Goal: Find specific page/section: Find specific page/section

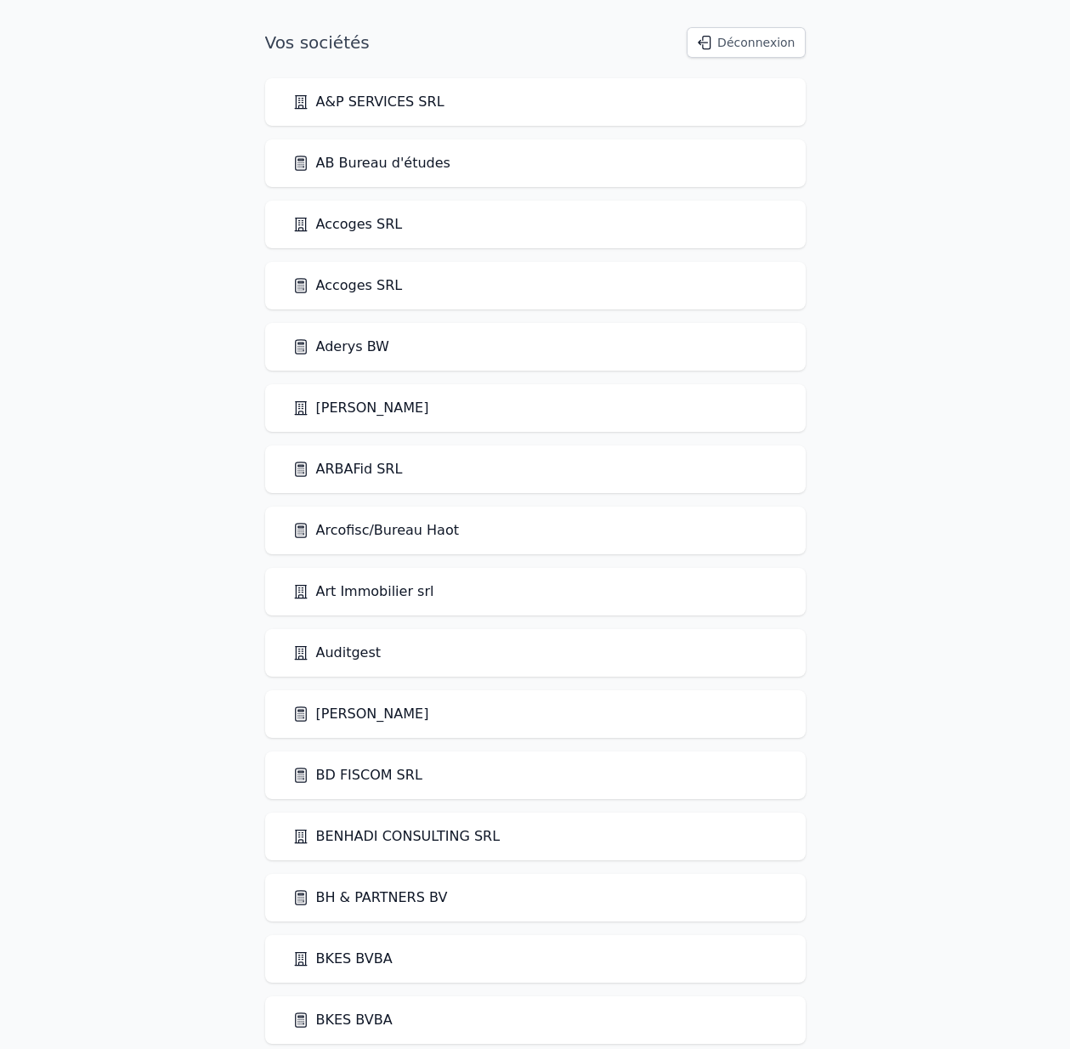
scroll to position [1842, 0]
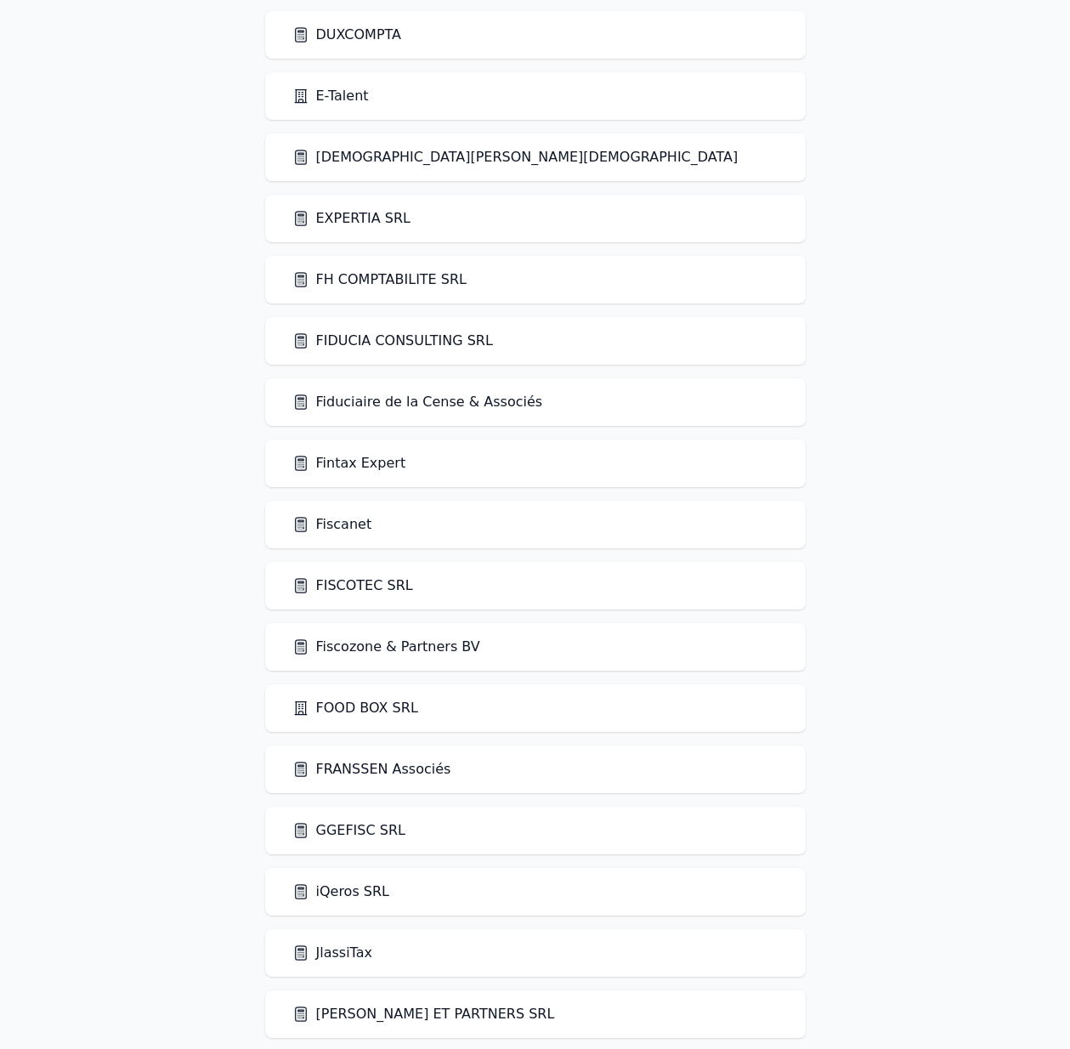
click at [322, 525] on link "Fiscanet" at bounding box center [332, 524] width 80 height 20
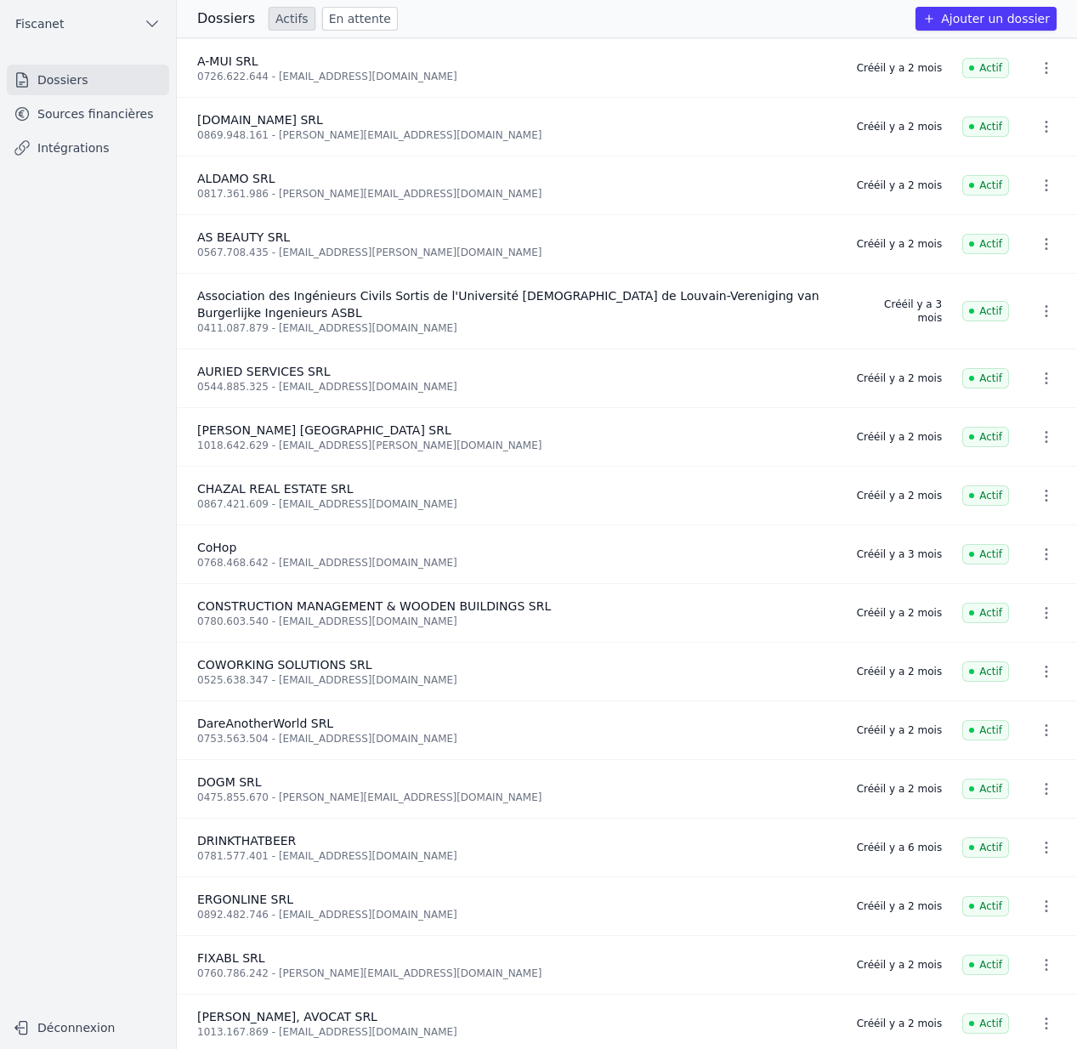
click at [91, 113] on link "Sources financières" at bounding box center [88, 114] width 162 height 31
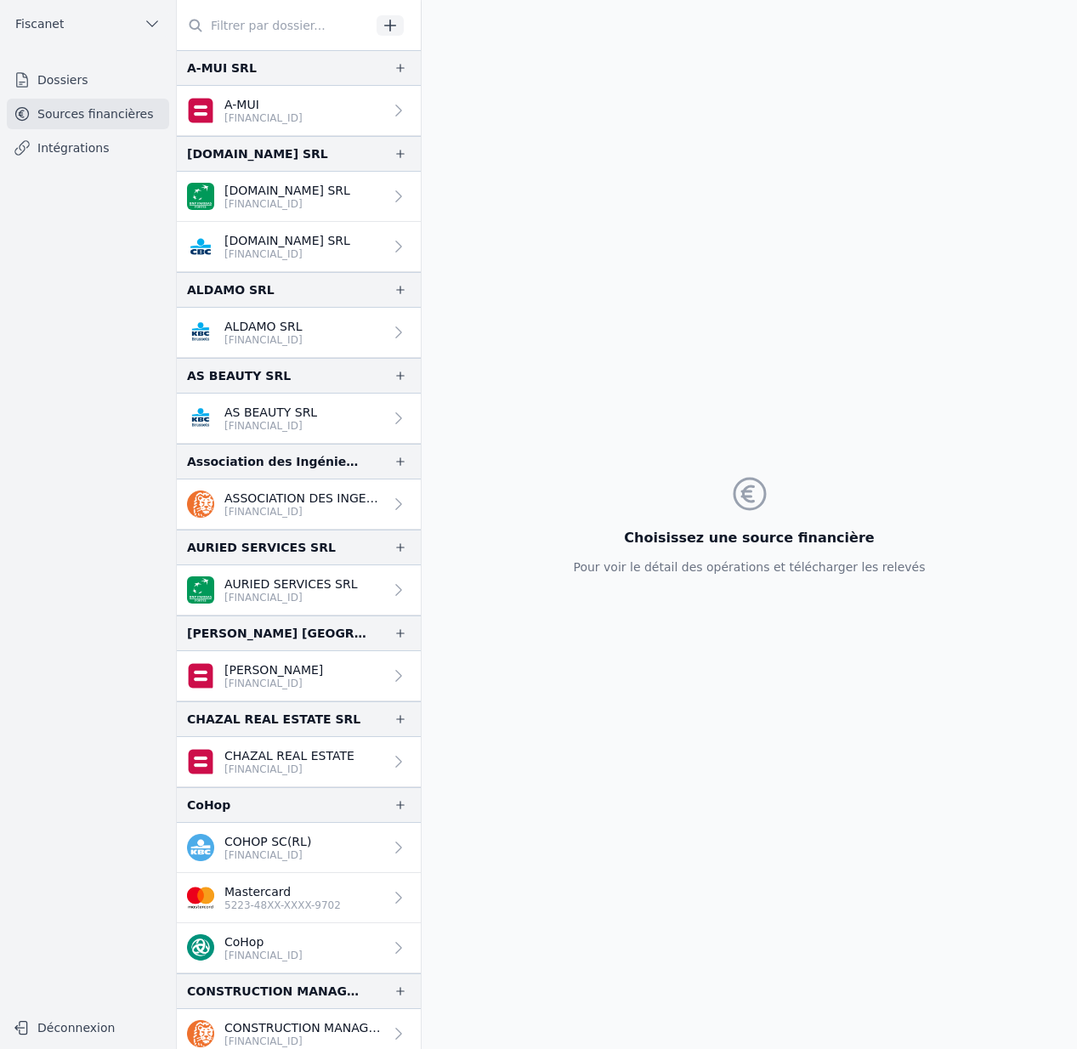
click at [268, 498] on p "ASSOCIATION DES INGENIEURS CIVIL ASBL A.I.L.V." at bounding box center [303, 498] width 159 height 17
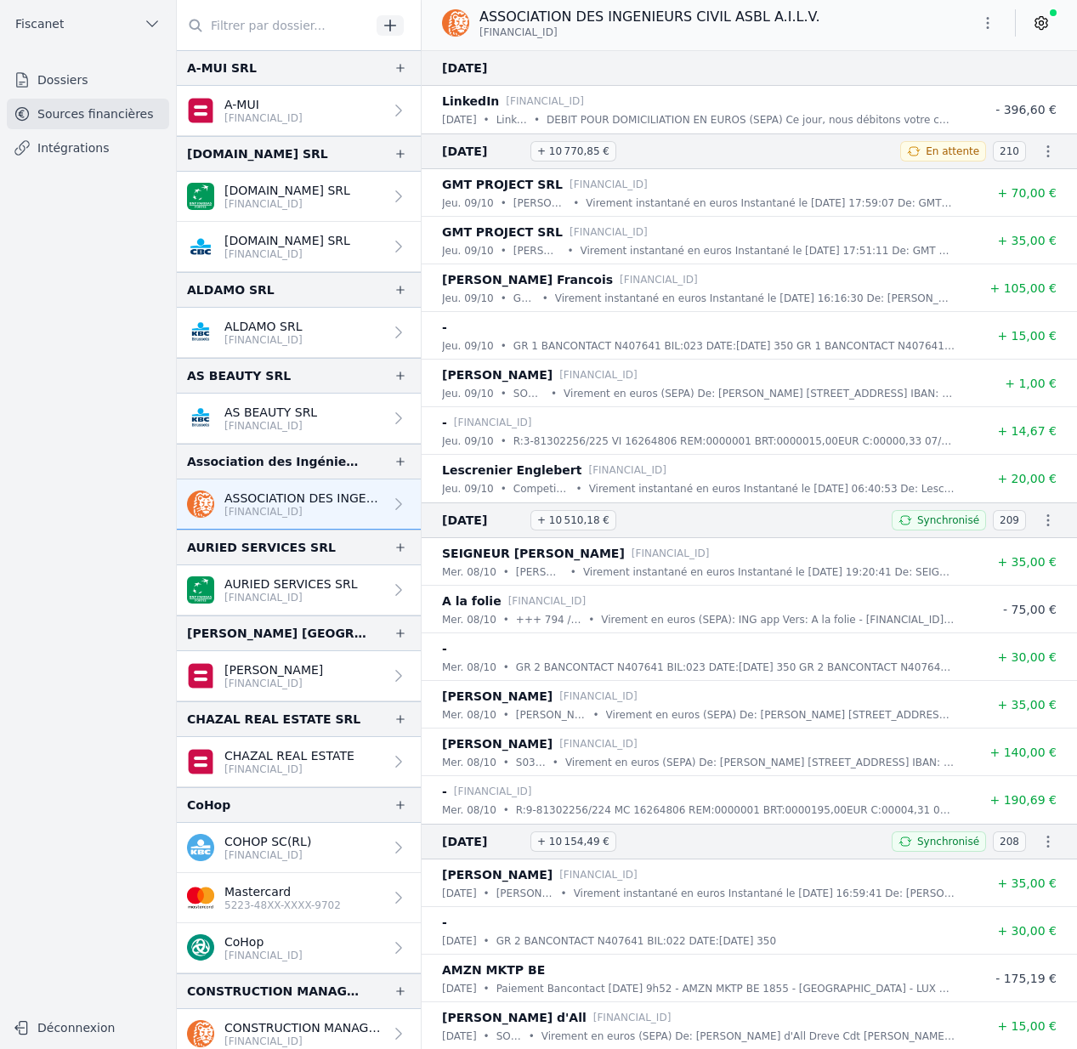
click at [747, 431] on div "- BE14 6660 0000 0483" at bounding box center [698, 422] width 513 height 20
click at [1040, 152] on icon "button" at bounding box center [1048, 151] width 17 height 17
click at [1009, 214] on link "Télécharger le PDF" at bounding box center [987, 213] width 150 height 31
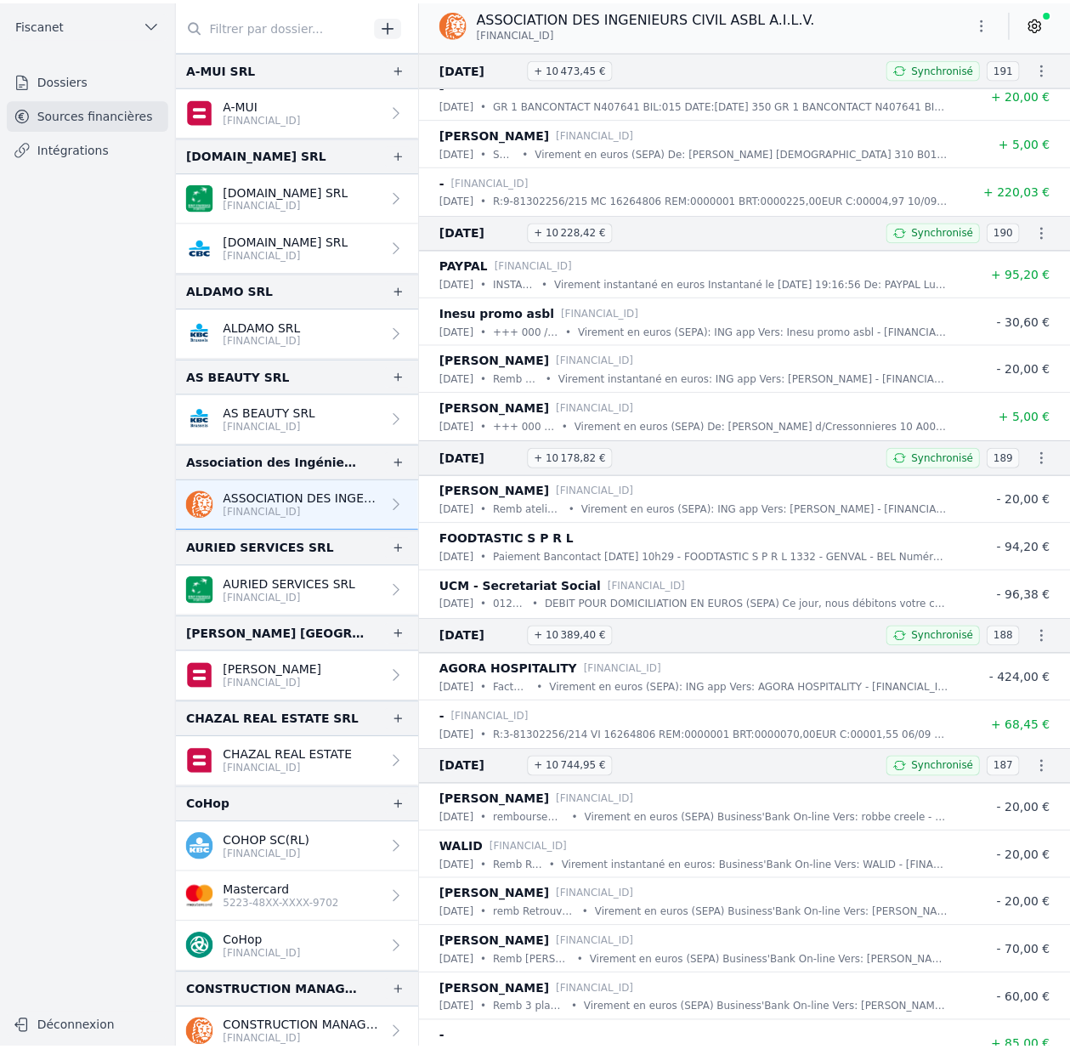
scroll to position [6198, 0]
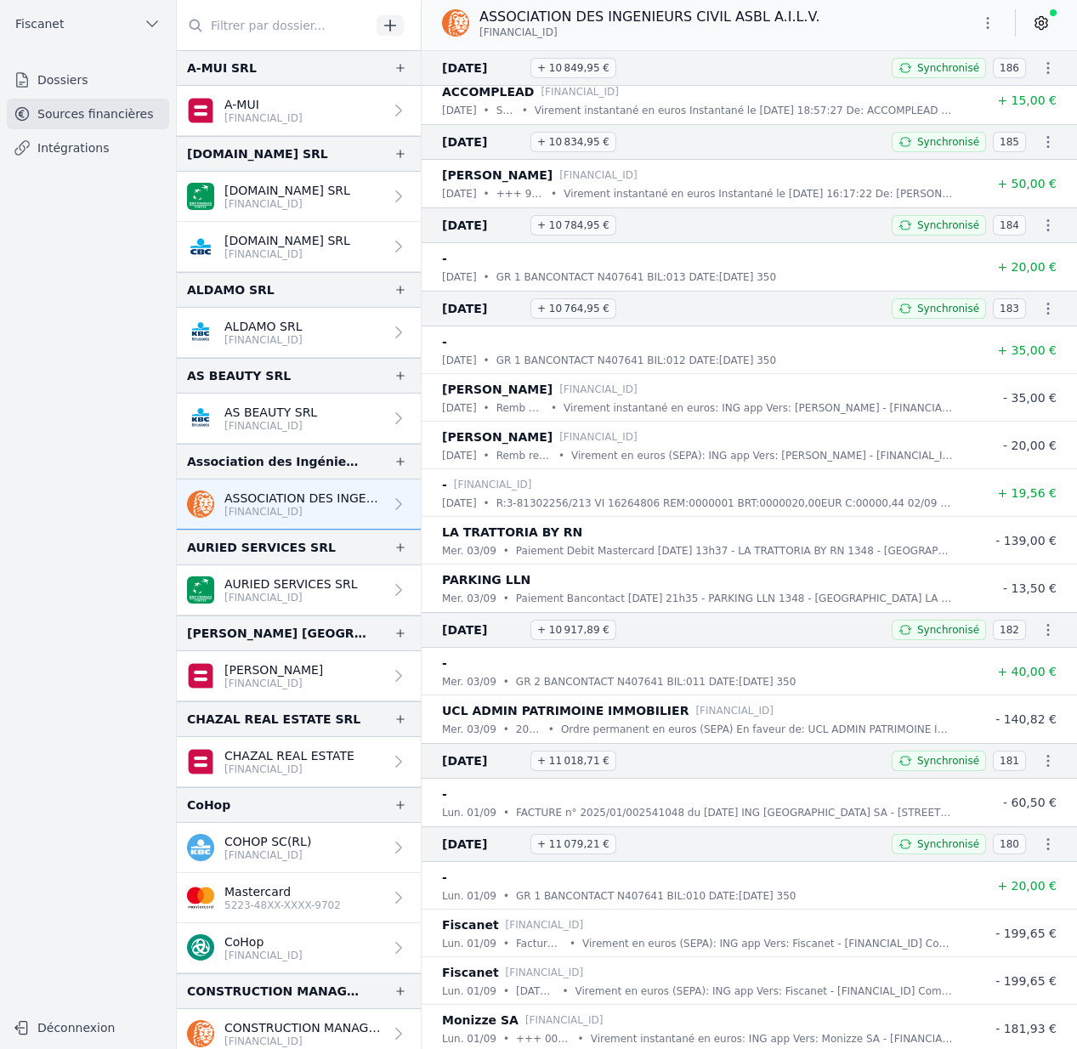
click at [111, 21] on button "Fiscanet" at bounding box center [88, 23] width 162 height 27
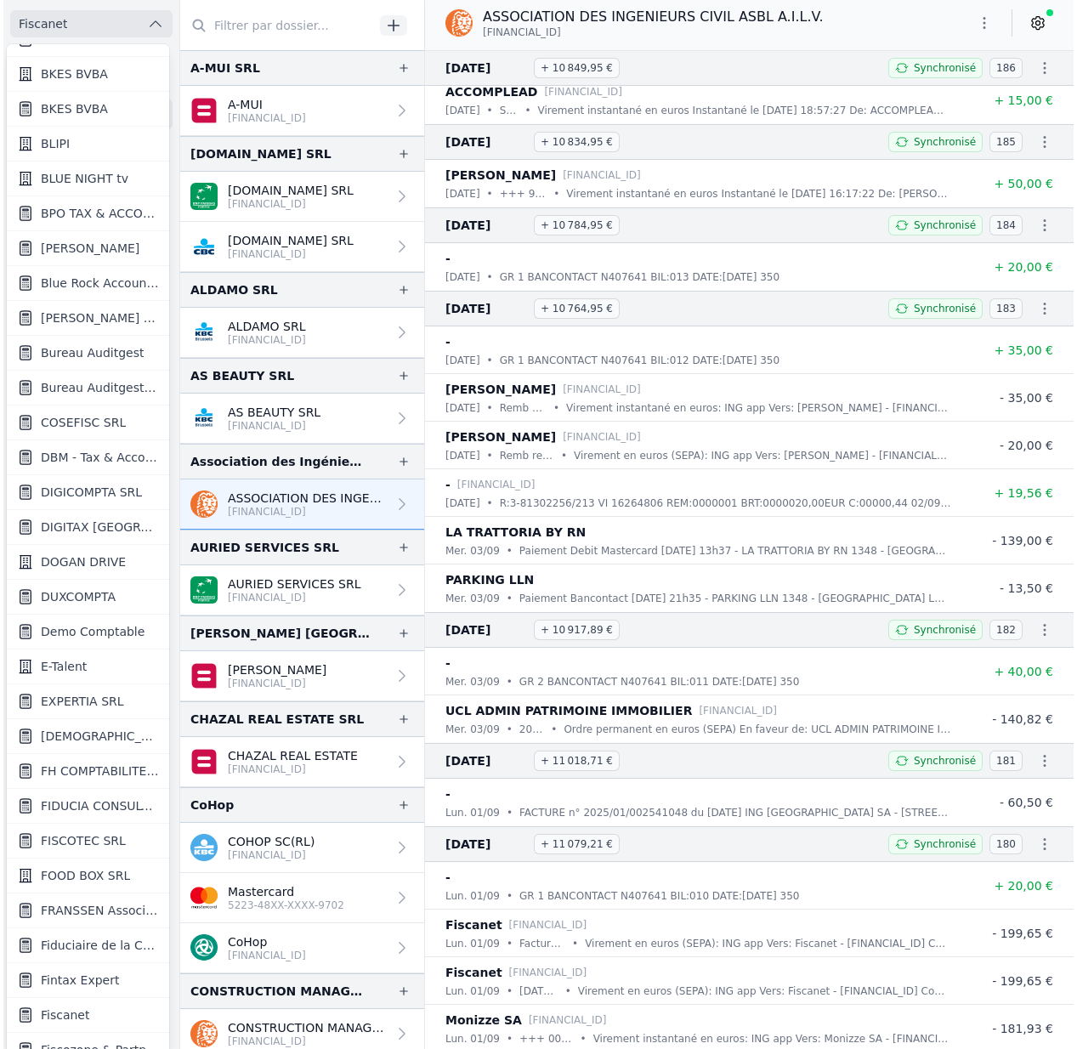
scroll to position [444, 0]
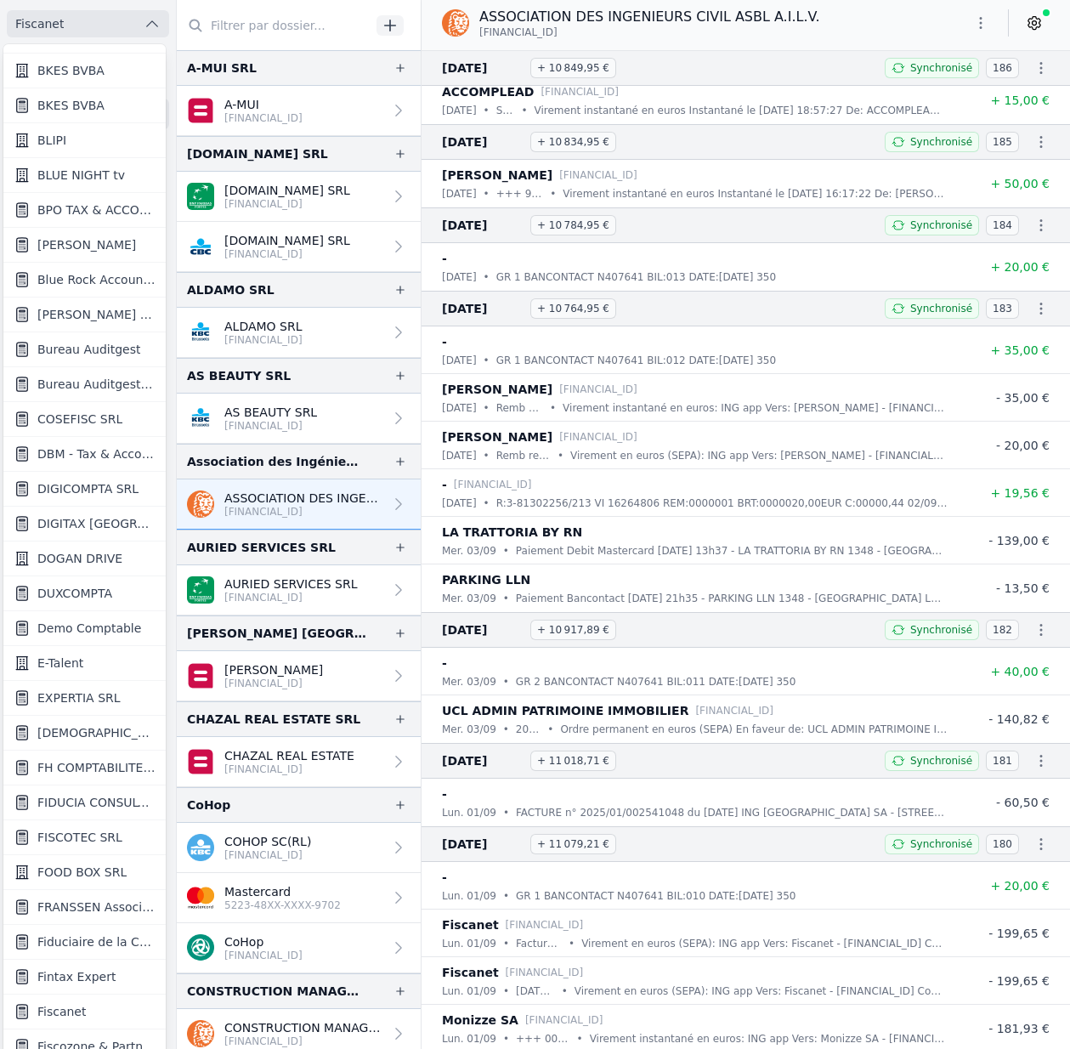
click at [94, 774] on span "FH COMPTABILITE SRL" at bounding box center [96, 767] width 118 height 17
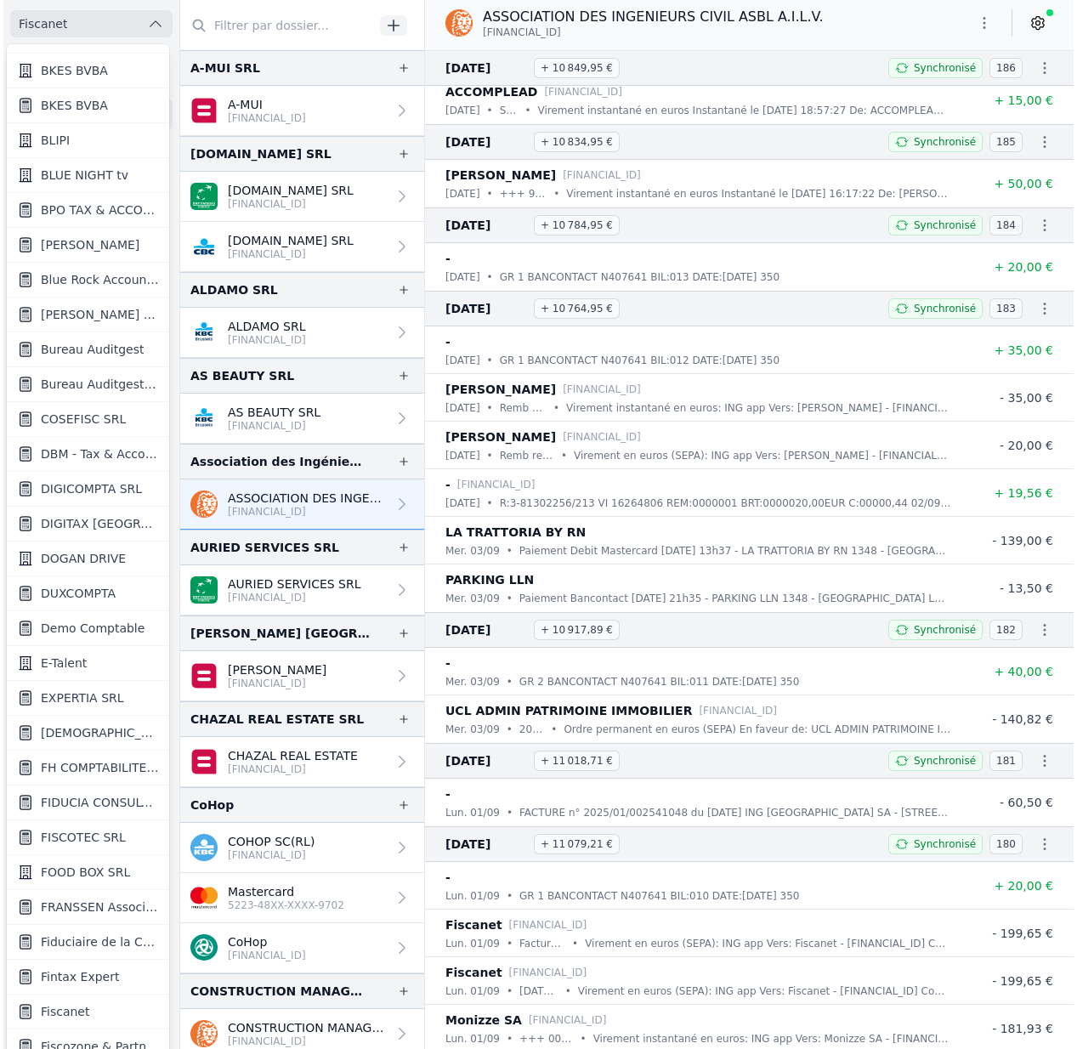
scroll to position [0, 0]
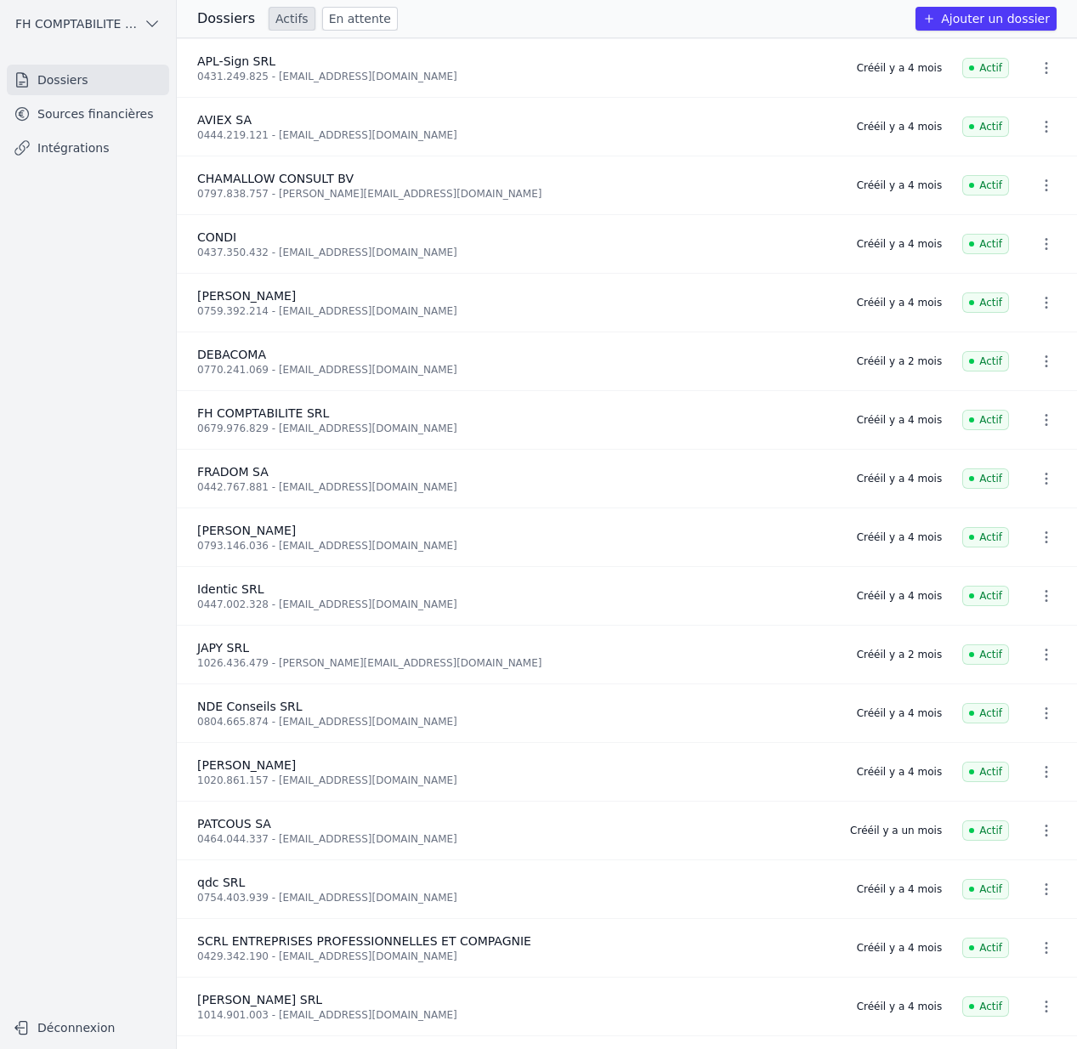
click at [123, 109] on link "Sources financières" at bounding box center [88, 114] width 162 height 31
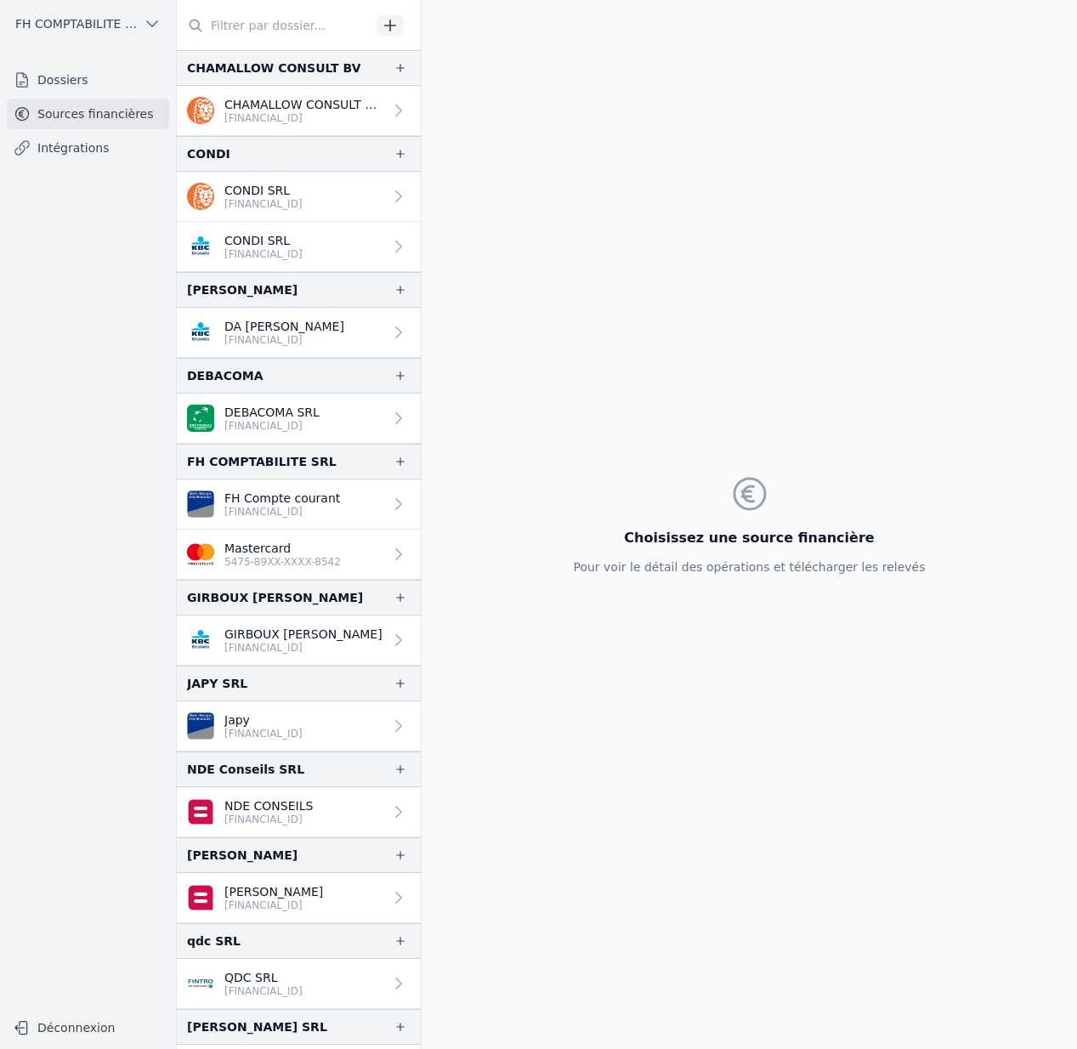
click at [306, 564] on p "5475-89XX-XXXX-8542" at bounding box center [282, 562] width 116 height 14
